Goal: Transaction & Acquisition: Book appointment/travel/reservation

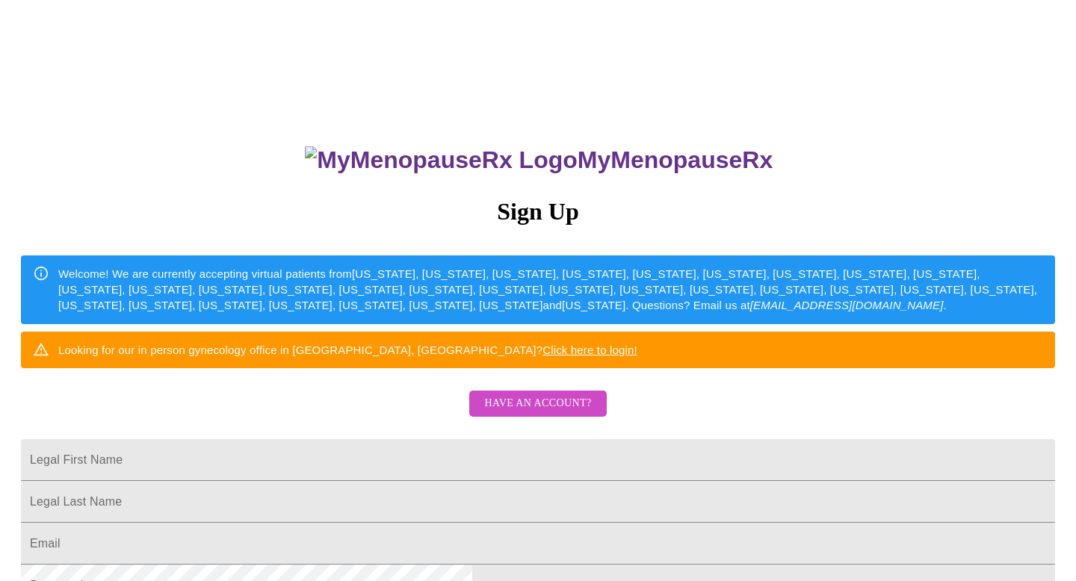
click at [561, 413] on span "Have an account?" at bounding box center [537, 404] width 107 height 19
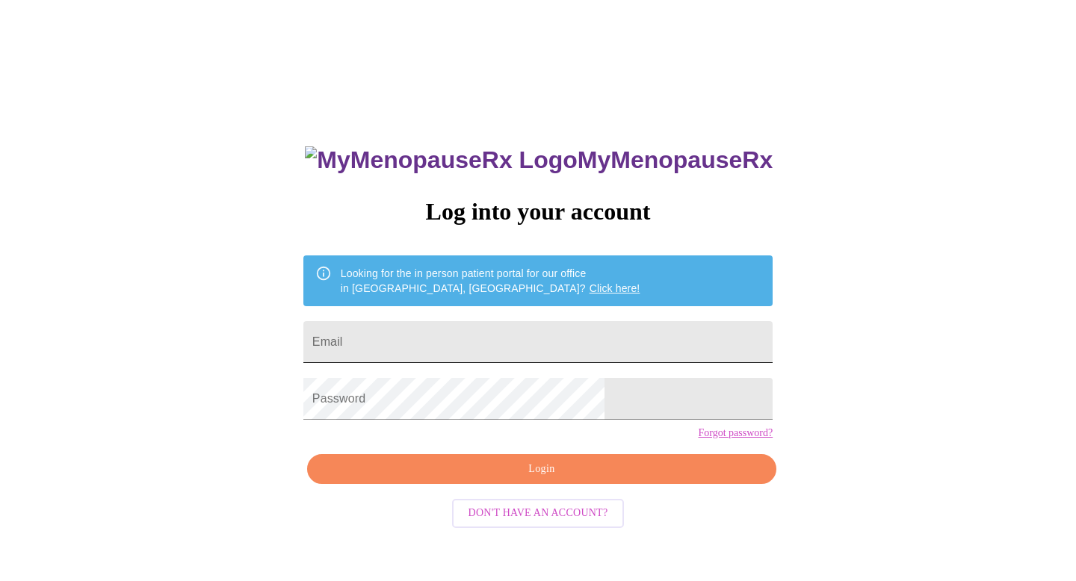
click at [528, 333] on input "Email" at bounding box center [537, 342] width 469 height 42
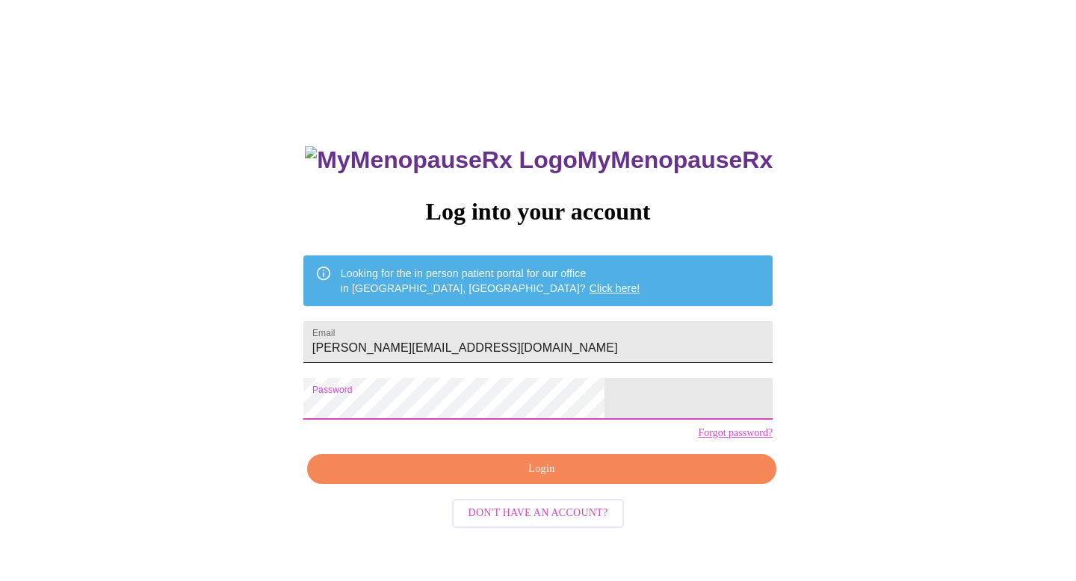
click at [572, 351] on input "[PERSON_NAME][EMAIL_ADDRESS][DOMAIN_NAME]" at bounding box center [537, 342] width 469 height 42
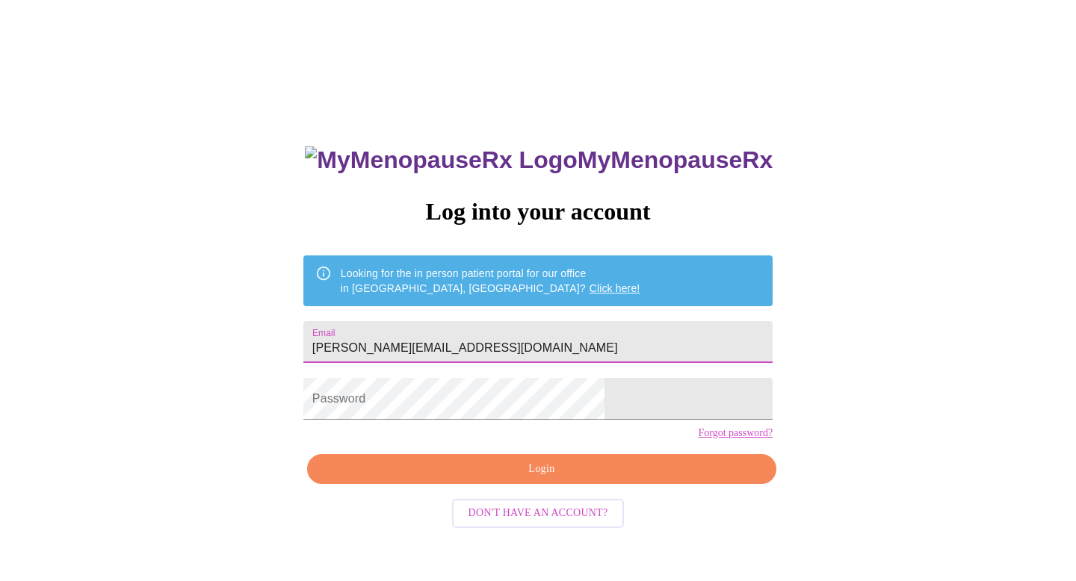
type input "[PERSON_NAME][EMAIL_ADDRESS][DOMAIN_NAME]"
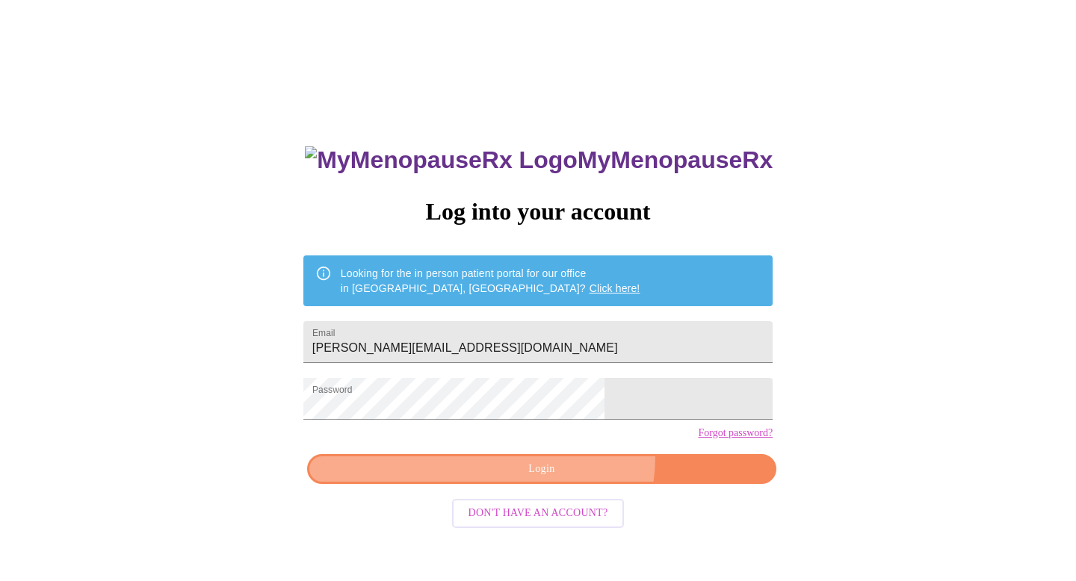
click at [564, 483] on button "Login" at bounding box center [541, 469] width 469 height 31
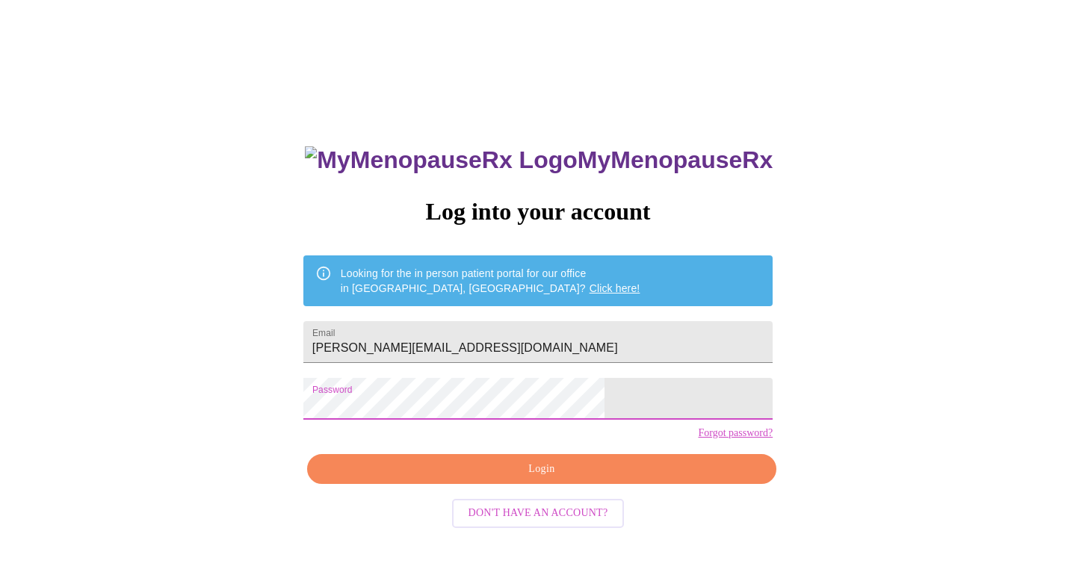
click at [360, 407] on div "MyMenopauseRx Log into your account Looking for the in person patient portal fo…" at bounding box center [538, 355] width 1064 height 698
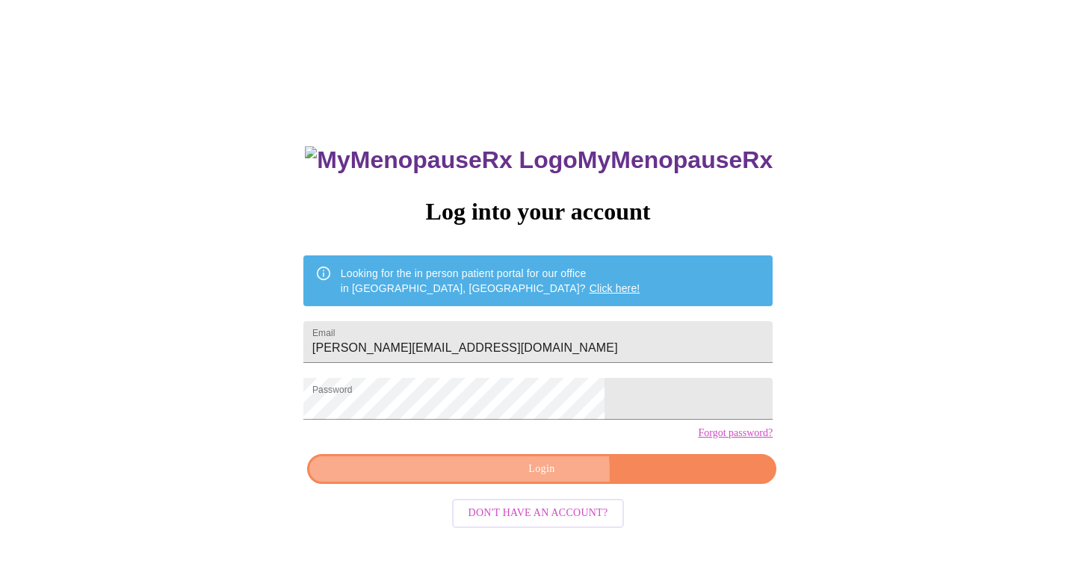
click at [510, 479] on span "Login" at bounding box center [541, 469] width 435 height 19
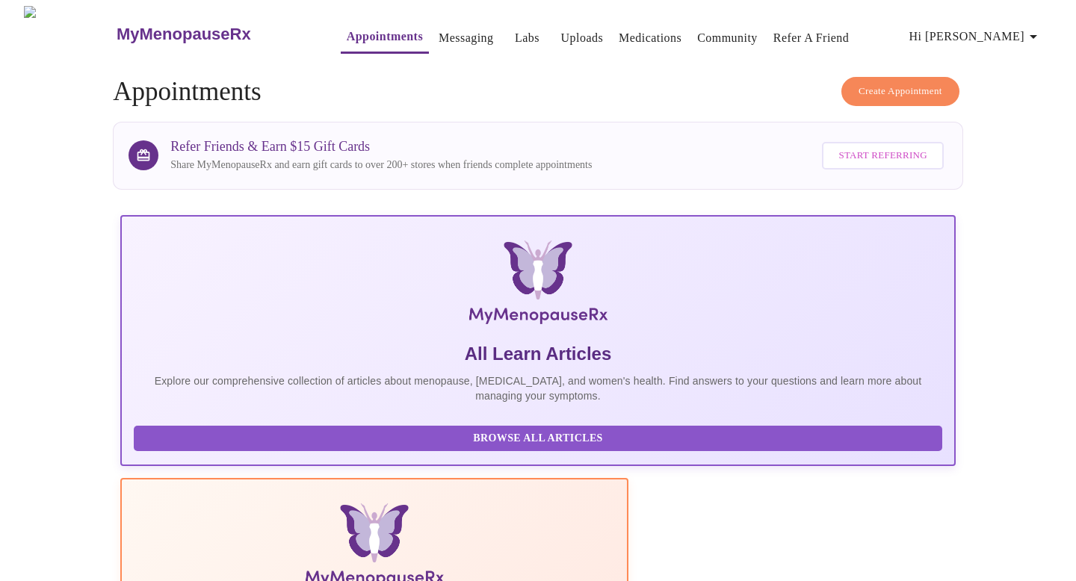
click at [960, 84] on h4 "Create Appointment Appointments" at bounding box center [538, 92] width 851 height 30
click at [920, 86] on span "Create Appointment" at bounding box center [901, 91] width 84 height 17
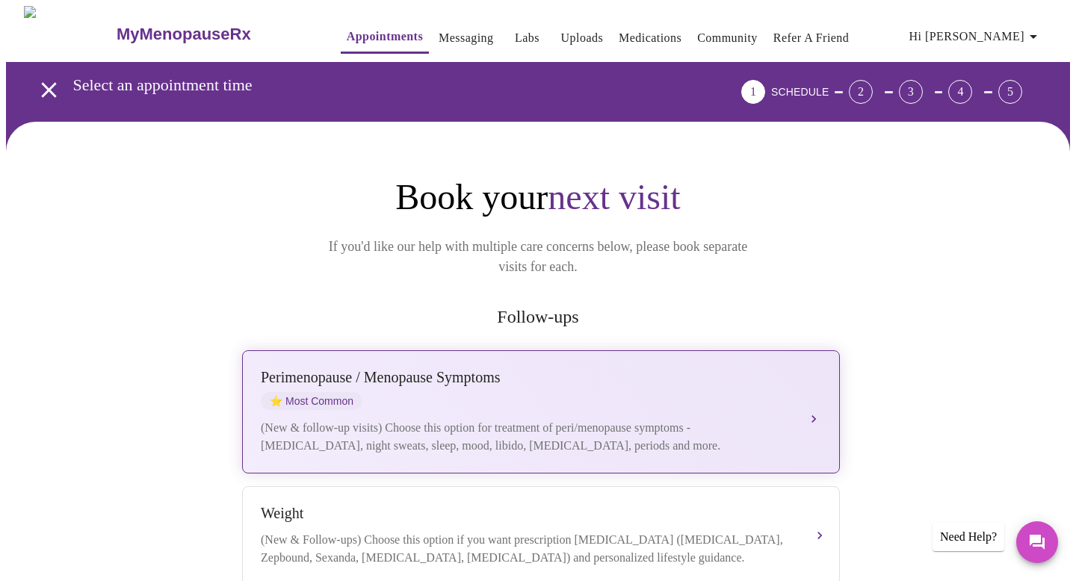
drag, startPoint x: 437, startPoint y: 352, endPoint x: 444, endPoint y: 384, distance: 32.8
click at [444, 384] on div "[MEDICAL_DATA] / Menopause Symptoms ⭐ Most Common" at bounding box center [526, 389] width 531 height 41
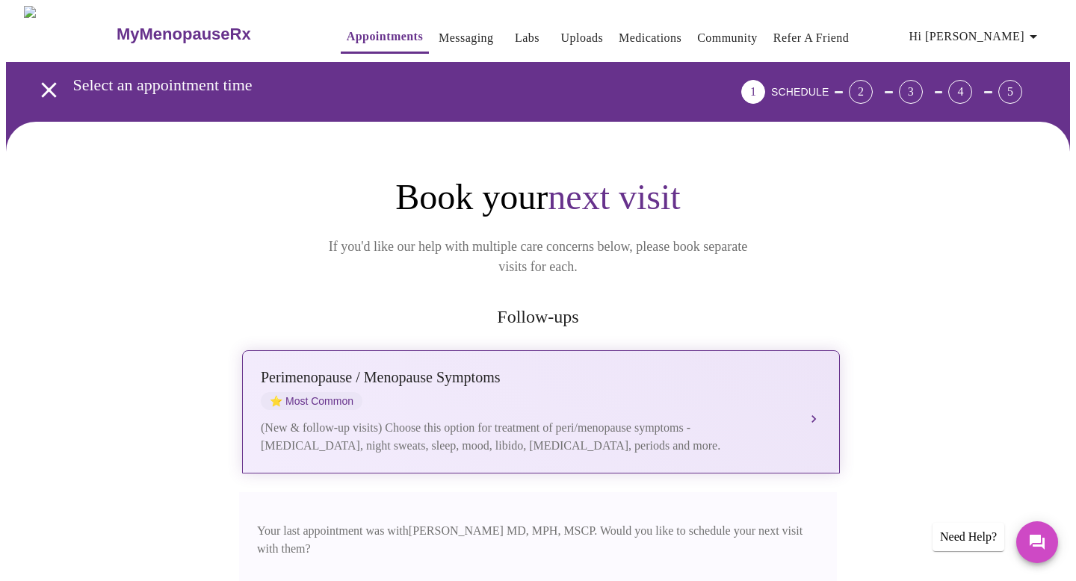
click at [806, 392] on button "[MEDICAL_DATA] / Menopause Symptoms ⭐ Most Common (New & follow-up visits) Choo…" at bounding box center [541, 412] width 598 height 123
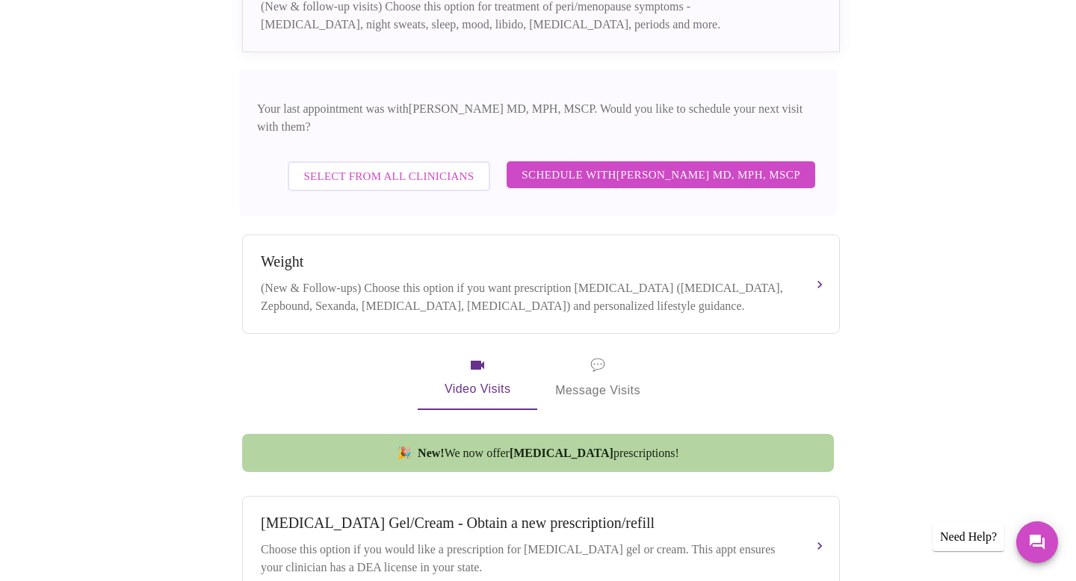
scroll to position [422, 0]
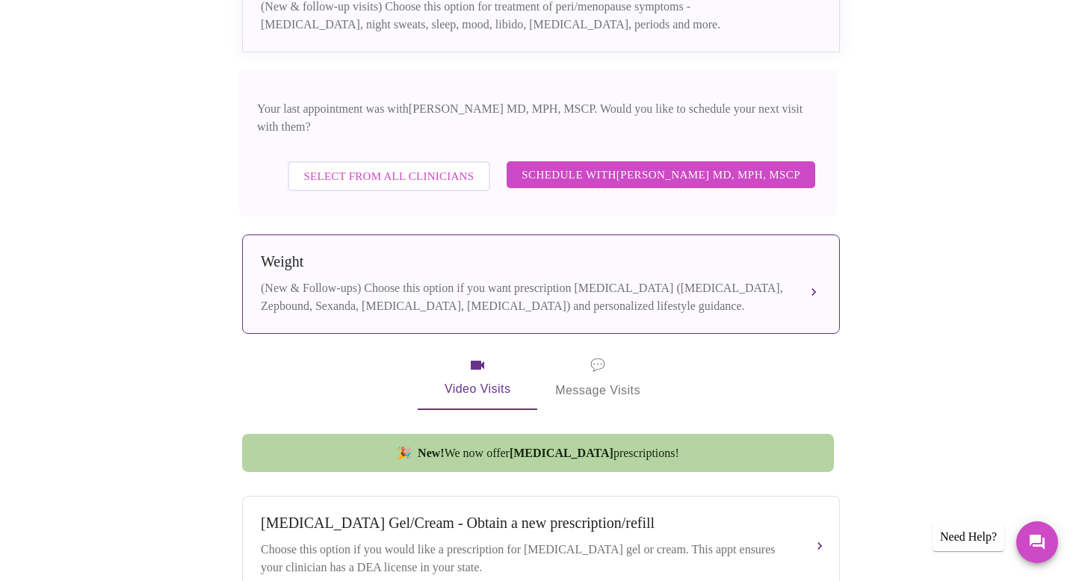
click at [815, 267] on button "Weight (New & Follow-ups) Choose this option if you want prescription [MEDICAL_…" at bounding box center [541, 284] width 598 height 99
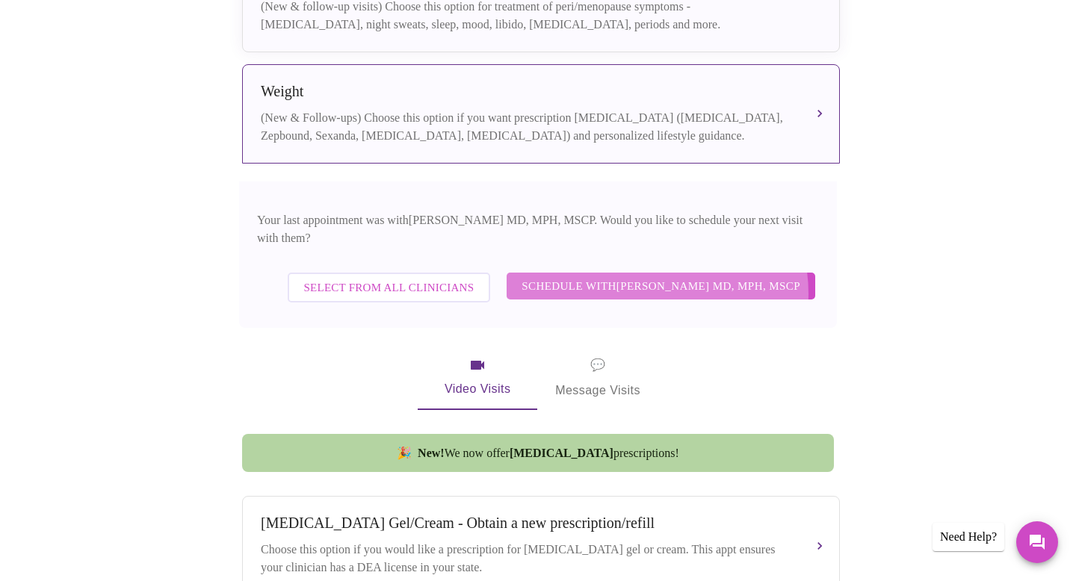
click at [655, 277] on span "Schedule with [PERSON_NAME] MD, MPH, MSCP" at bounding box center [661, 286] width 279 height 19
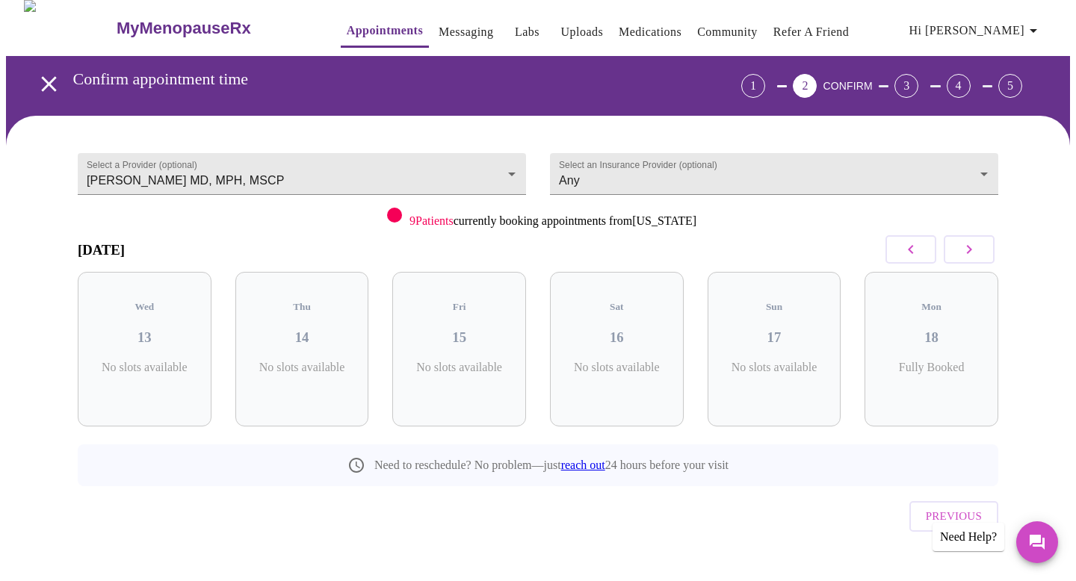
click at [980, 256] on button "button" at bounding box center [969, 249] width 51 height 28
click at [912, 248] on icon "button" at bounding box center [911, 250] width 18 height 18
click at [764, 345] on div "Thu 28 1 Slots Left ( 1 Total)" at bounding box center [775, 349] width 134 height 155
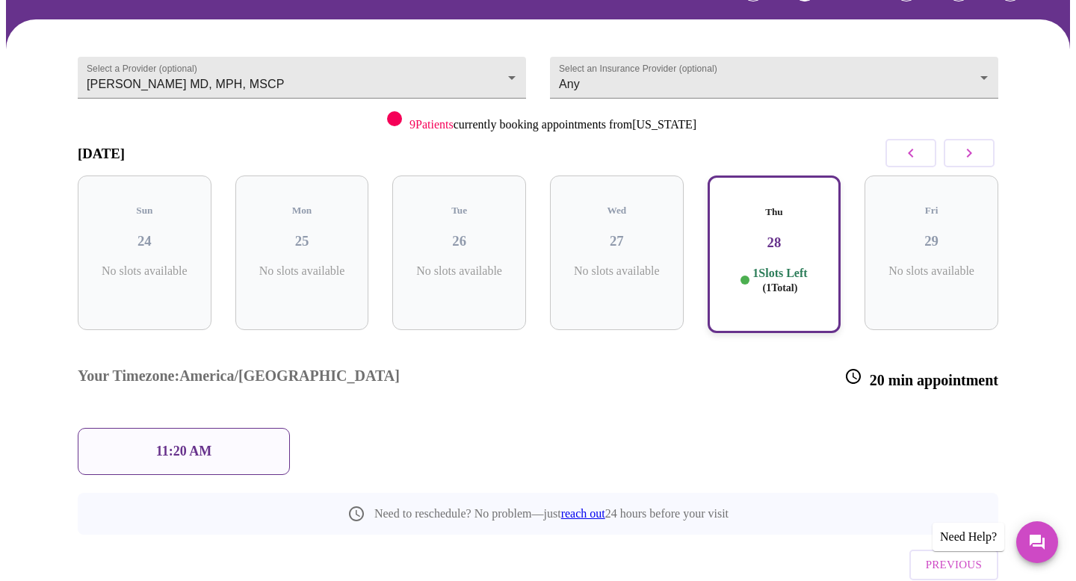
scroll to position [105, 0]
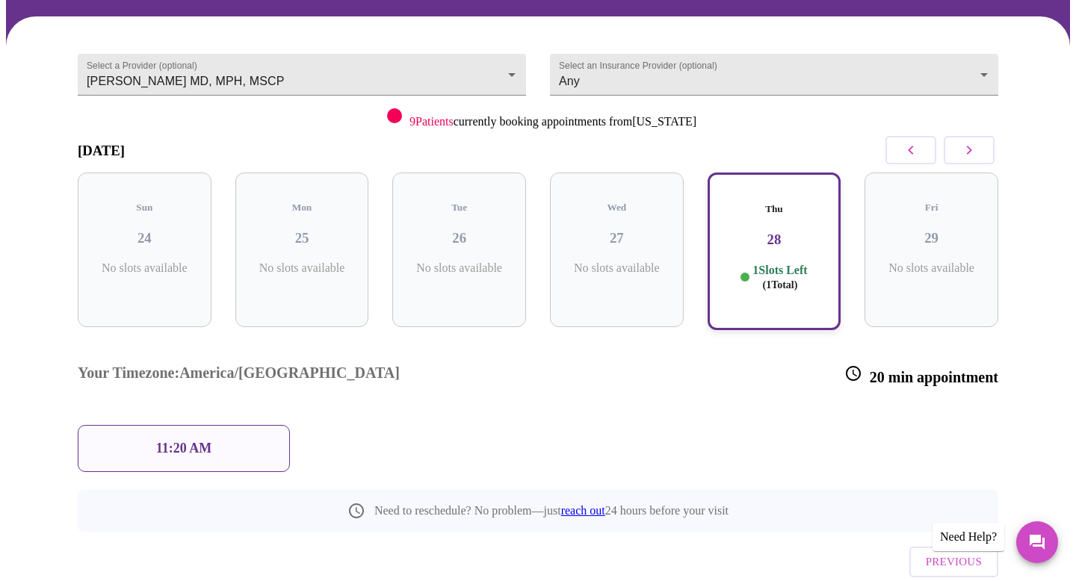
click at [140, 425] on div "11:20 AM" at bounding box center [184, 448] width 212 height 47
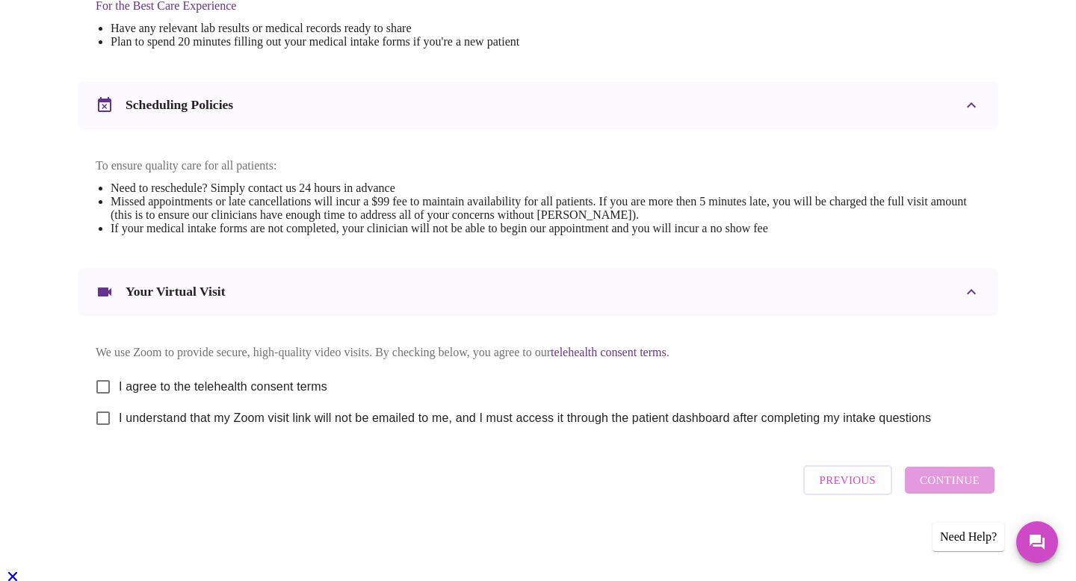
scroll to position [502, 0]
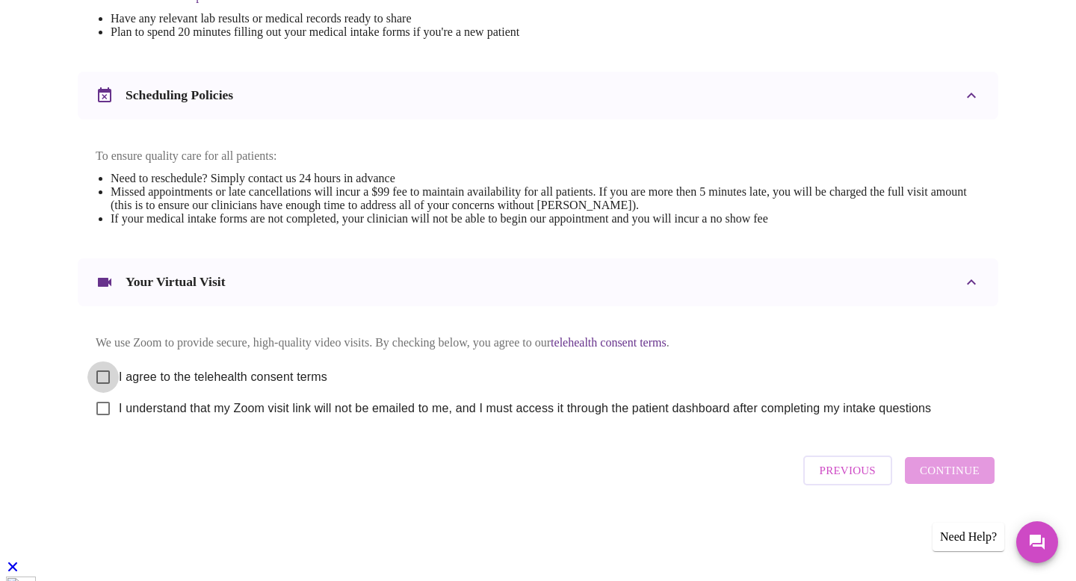
click at [106, 385] on input "I agree to the telehealth consent terms" at bounding box center [102, 377] width 31 height 31
checkbox input "true"
click at [120, 418] on span "I understand that my Zoom visit link will not be emailed to me, and I must acce…" at bounding box center [525, 409] width 812 height 18
click at [119, 425] on input "I understand that my Zoom visit link will not be emailed to me, and I must acce…" at bounding box center [102, 408] width 31 height 31
checkbox input "true"
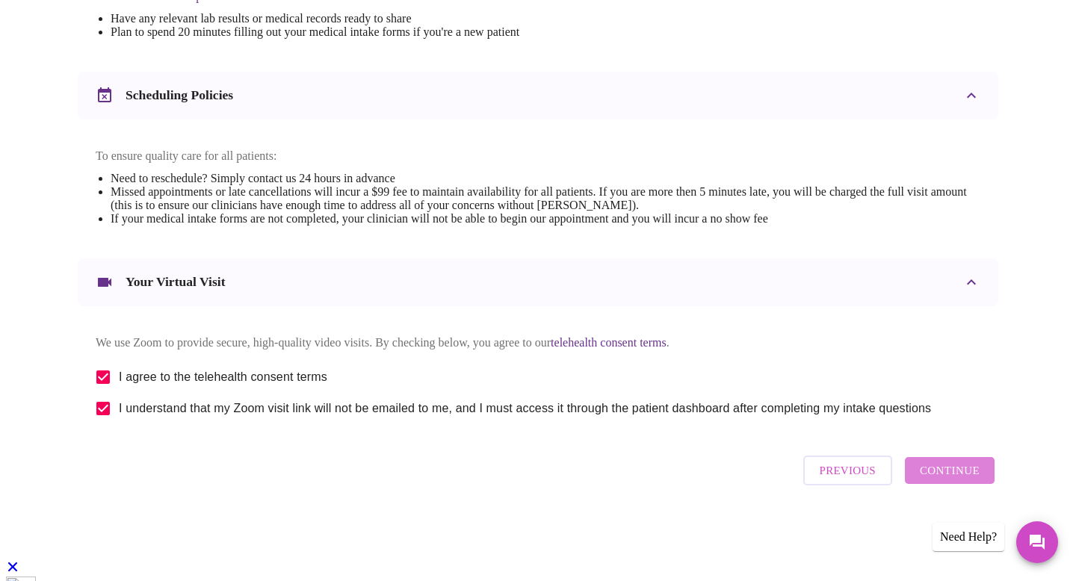
click at [966, 481] on span "Continue" at bounding box center [950, 470] width 60 height 19
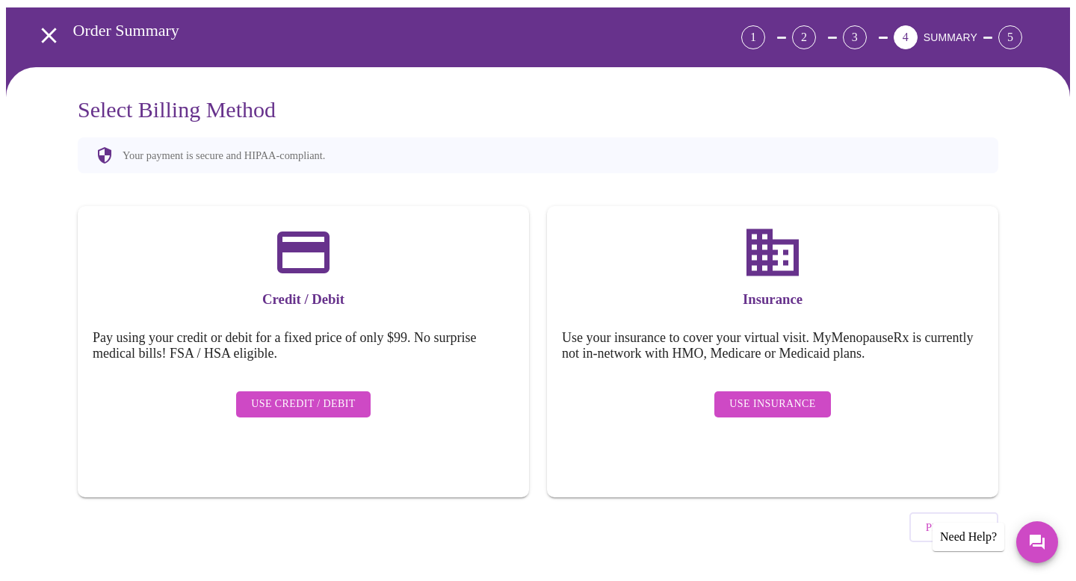
click at [744, 397] on span "Use Insurance" at bounding box center [772, 404] width 86 height 19
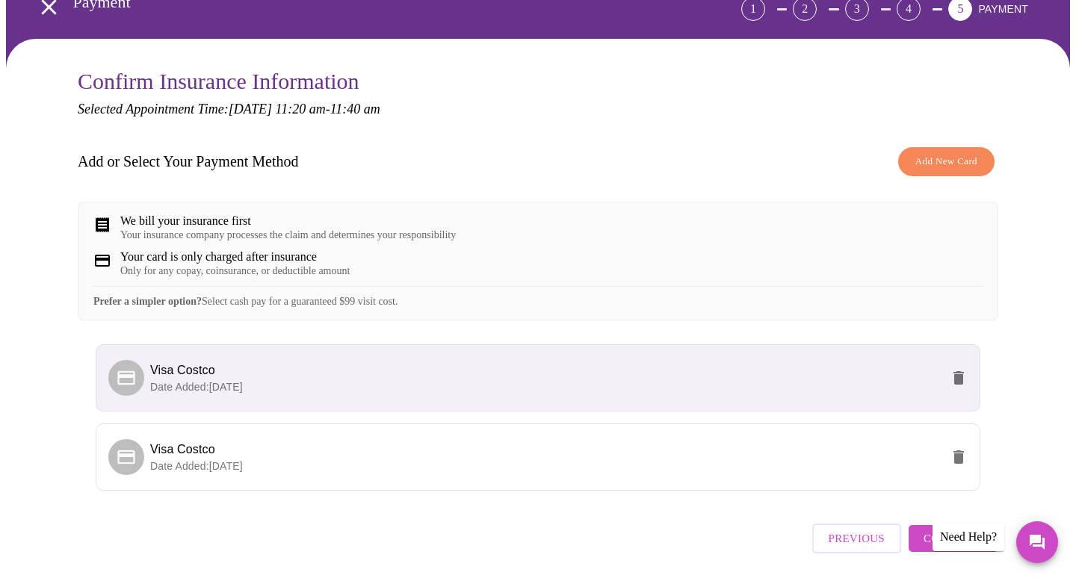
scroll to position [146, 0]
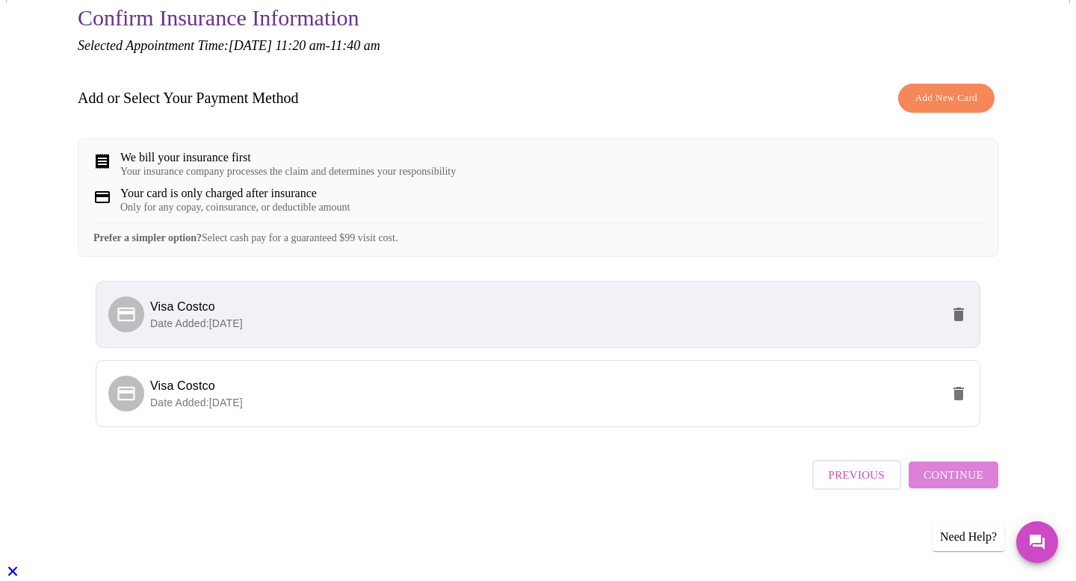
click at [952, 489] on button "Continue" at bounding box center [954, 475] width 90 height 27
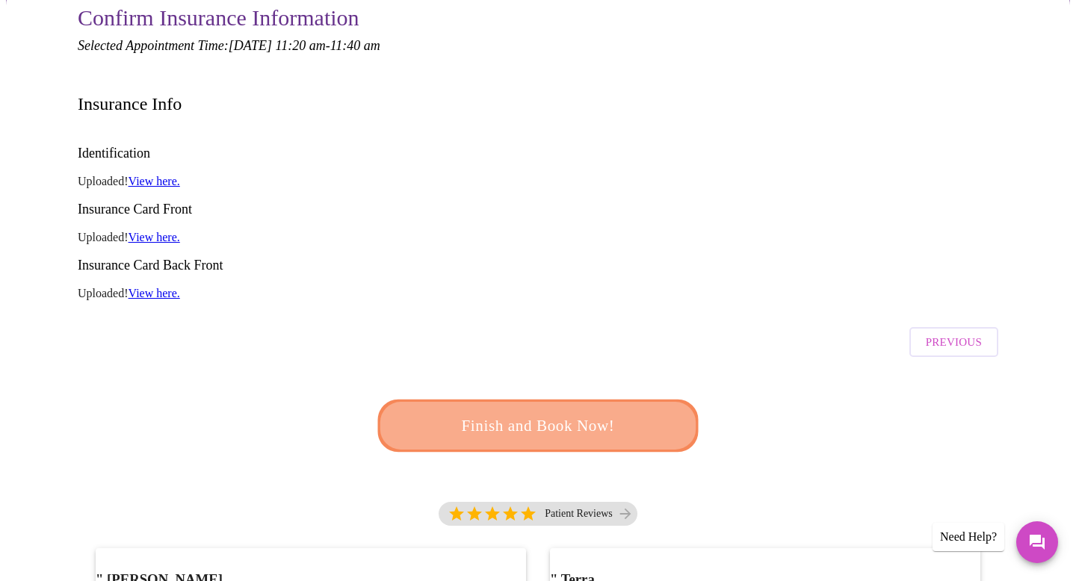
click at [585, 413] on span "Finish and Book Now!" at bounding box center [538, 427] width 277 height 28
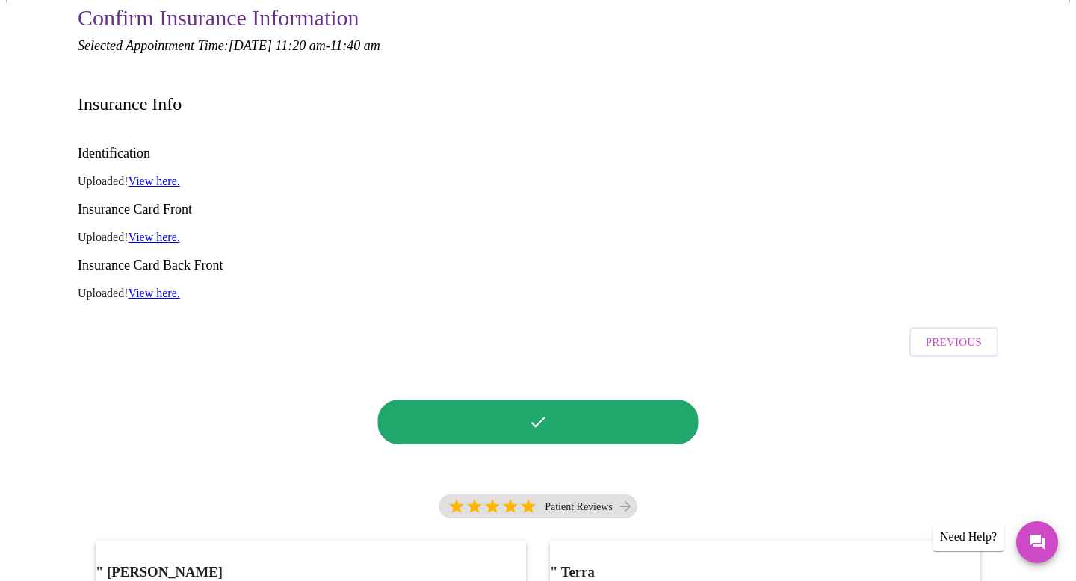
click at [599, 380] on div at bounding box center [538, 422] width 330 height 85
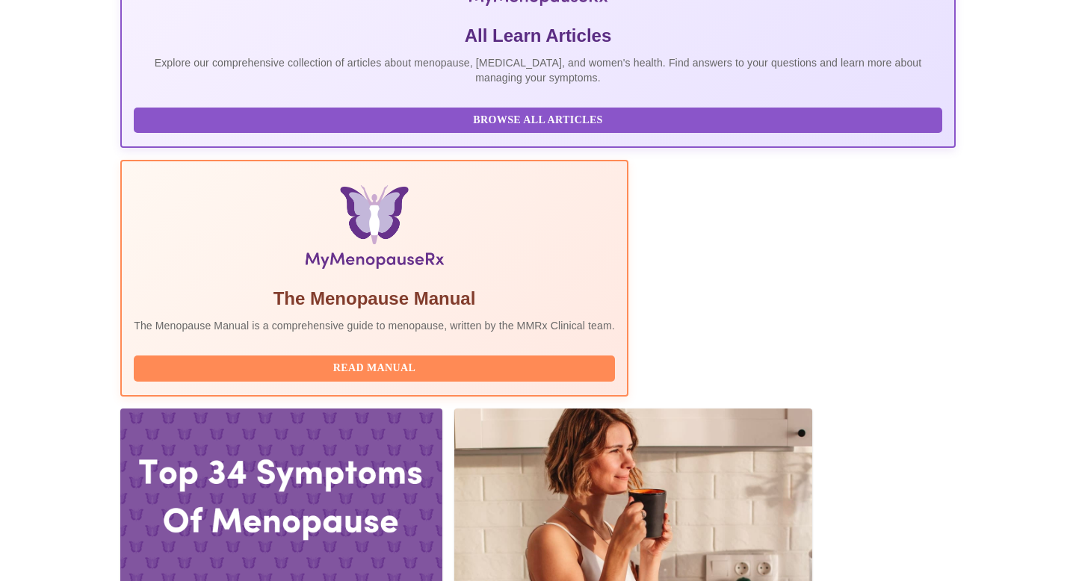
scroll to position [330, 0]
